Goal: Task Accomplishment & Management: Use online tool/utility

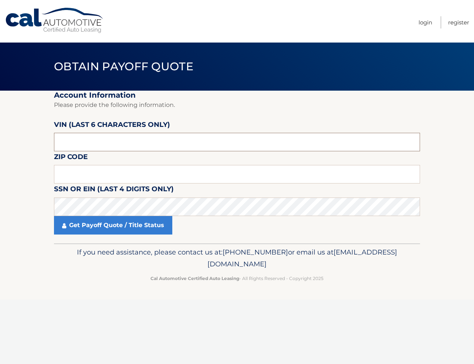
click at [88, 148] on input "text" at bounding box center [237, 142] width 366 height 19
type input "645902"
click at [88, 165] on label "Zip Code" at bounding box center [71, 158] width 34 height 14
click at [95, 178] on input "text" at bounding box center [237, 174] width 366 height 19
type input "11783"
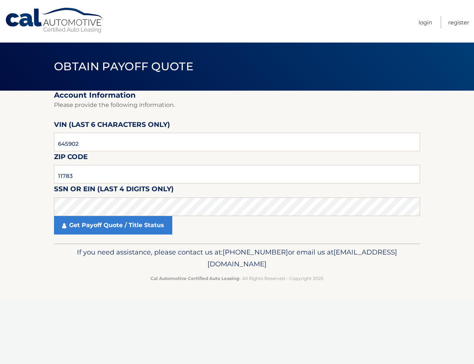
drag, startPoint x: 268, startPoint y: 173, endPoint x: 251, endPoint y: 167, distance: 17.3
click at [266, 175] on fieldset "Account Information Please provide the following information. [PERSON_NAME] (la…" at bounding box center [237, 167] width 366 height 153
